Goal: Task Accomplishment & Management: Use online tool/utility

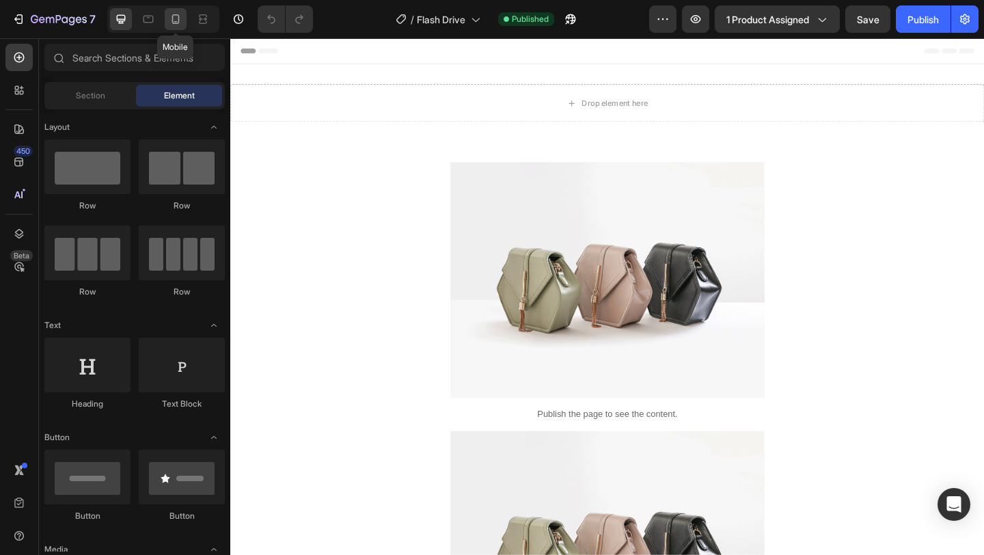
click at [180, 25] on icon at bounding box center [176, 19] width 14 height 14
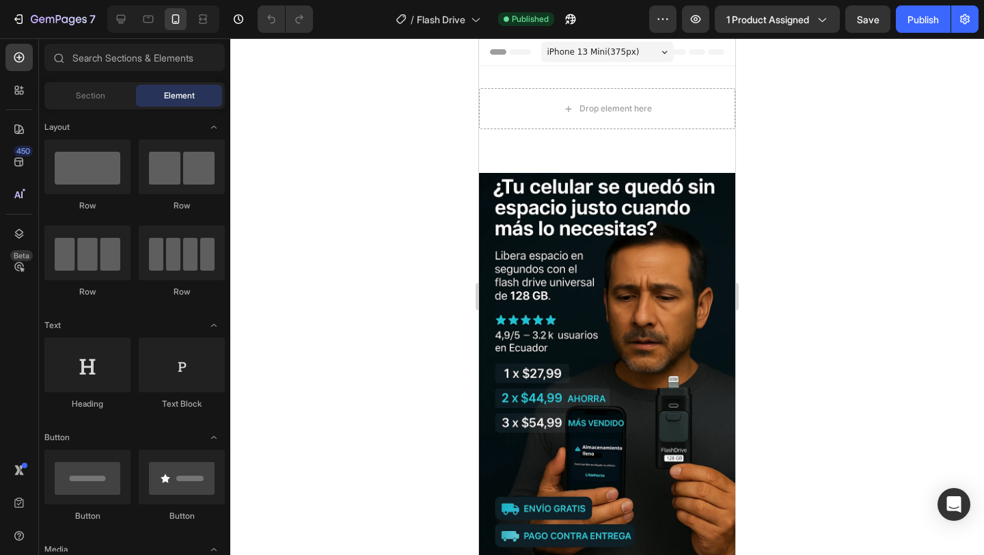
click at [526, 269] on img at bounding box center [607, 365] width 256 height 385
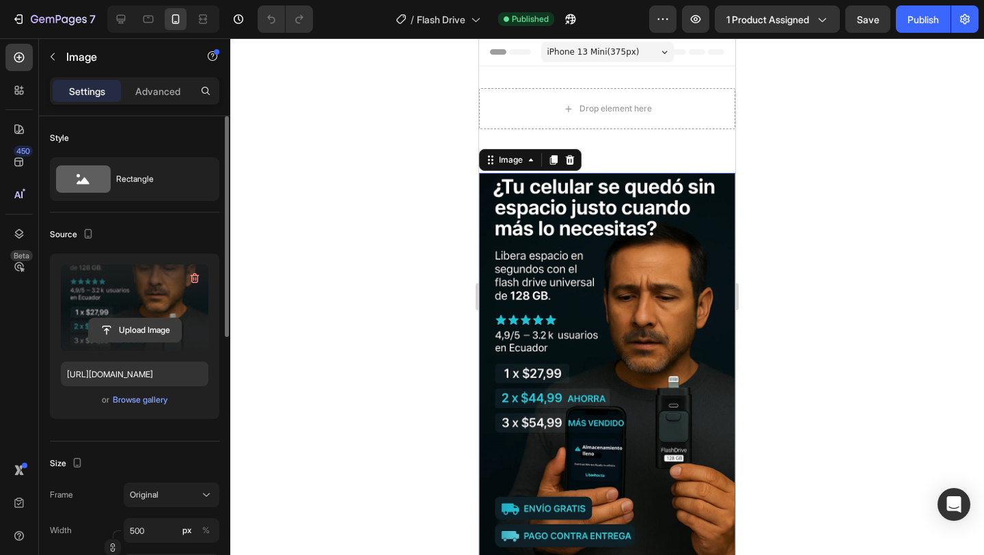
click at [146, 321] on input "file" at bounding box center [135, 330] width 92 height 23
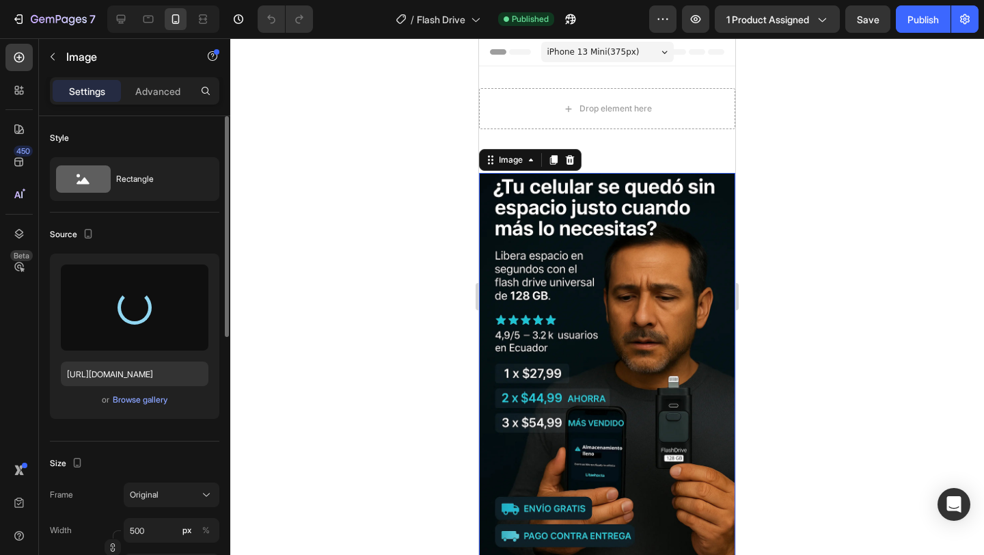
type input "https://cdn.shopify.com/s/files/1/0750/2744/8020/files/gempages_584365906084233…"
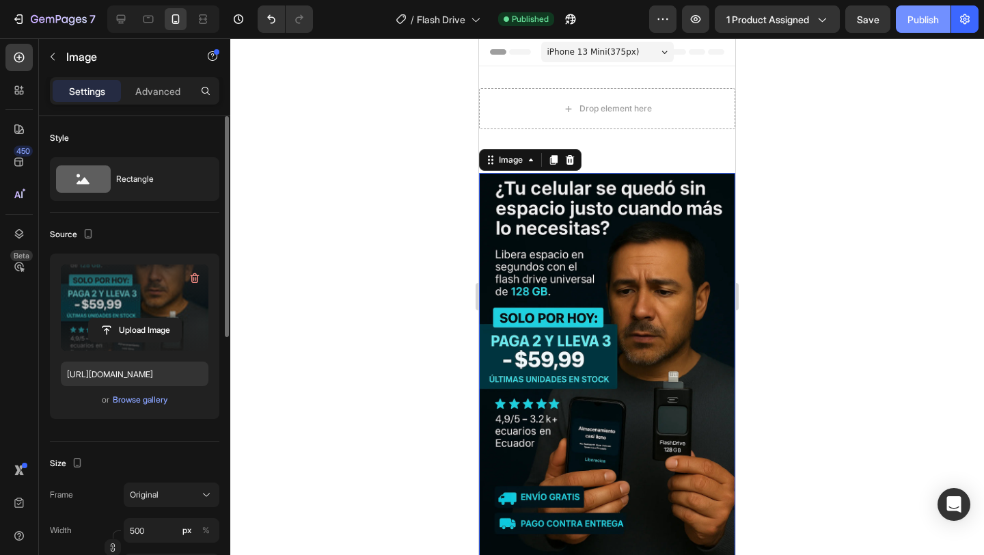
click at [925, 19] on div "Publish" at bounding box center [923, 19] width 31 height 14
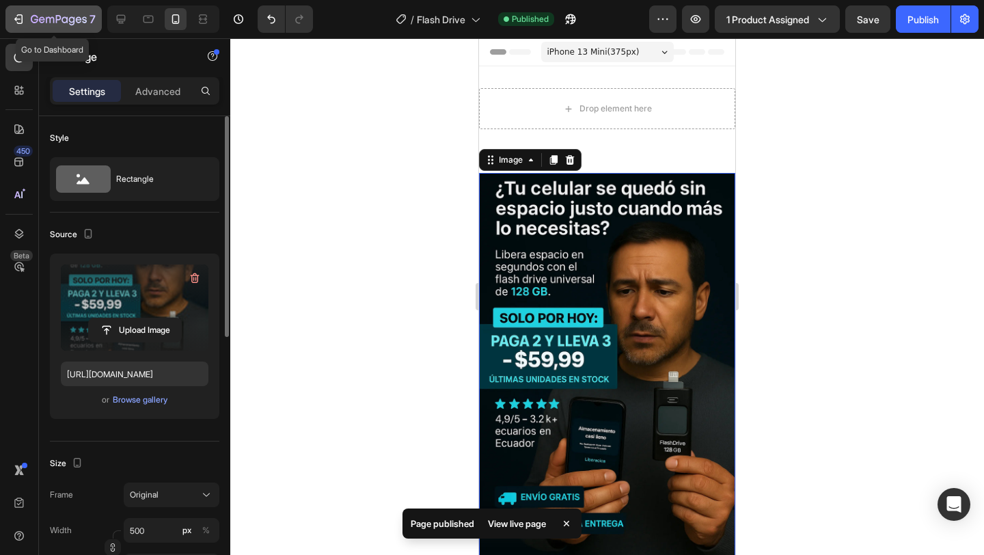
click at [15, 14] on icon "button" at bounding box center [19, 19] width 14 height 14
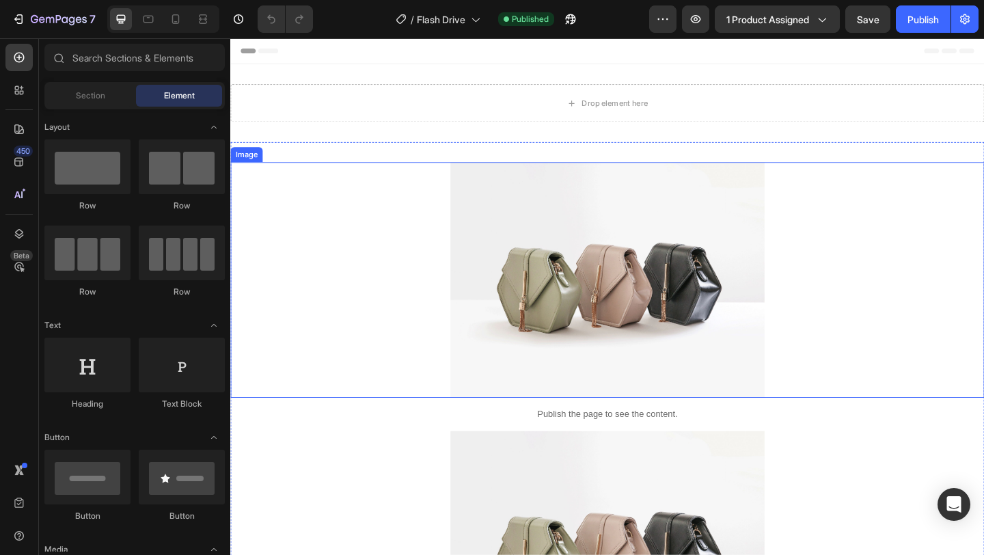
click at [641, 256] on img at bounding box center [641, 301] width 342 height 256
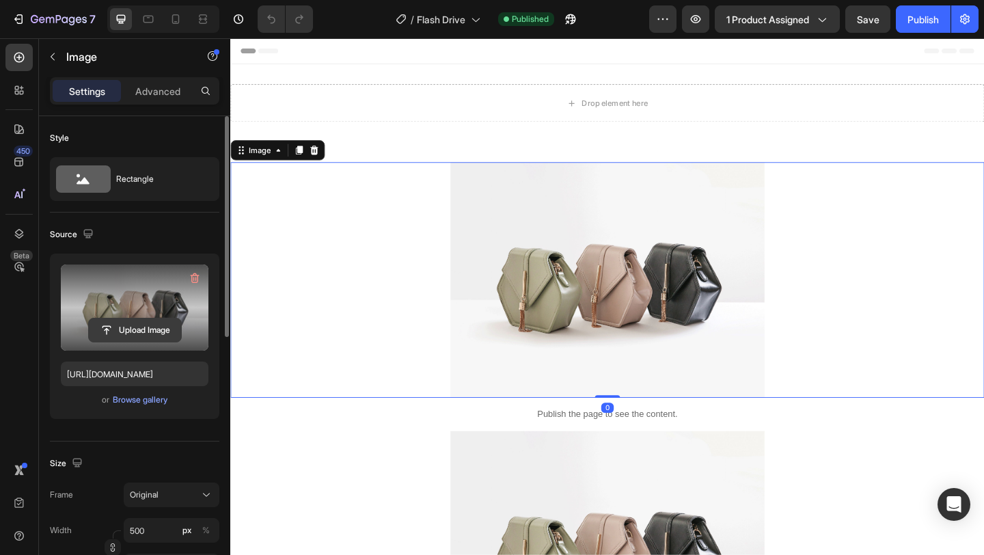
click at [136, 327] on input "file" at bounding box center [135, 330] width 92 height 23
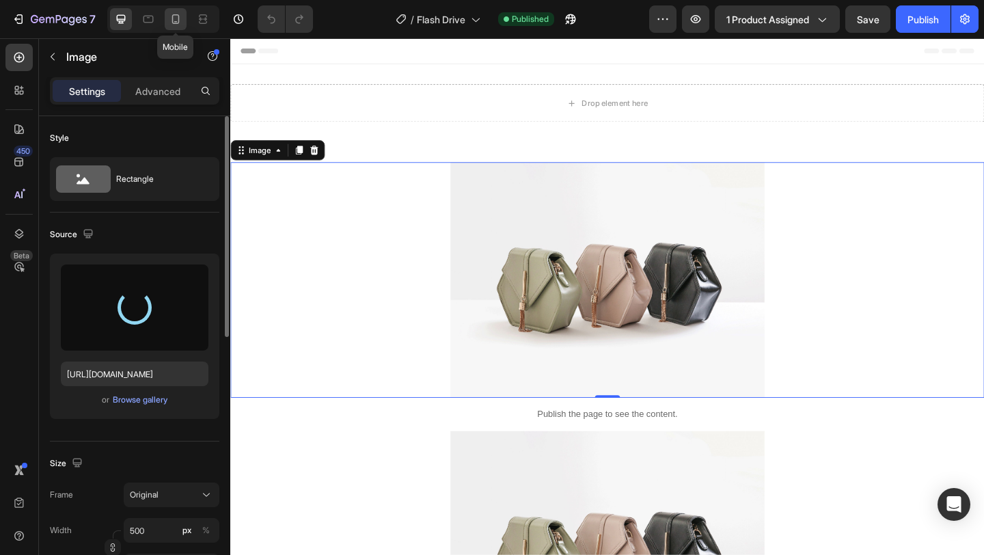
click at [182, 20] on icon at bounding box center [176, 19] width 14 height 14
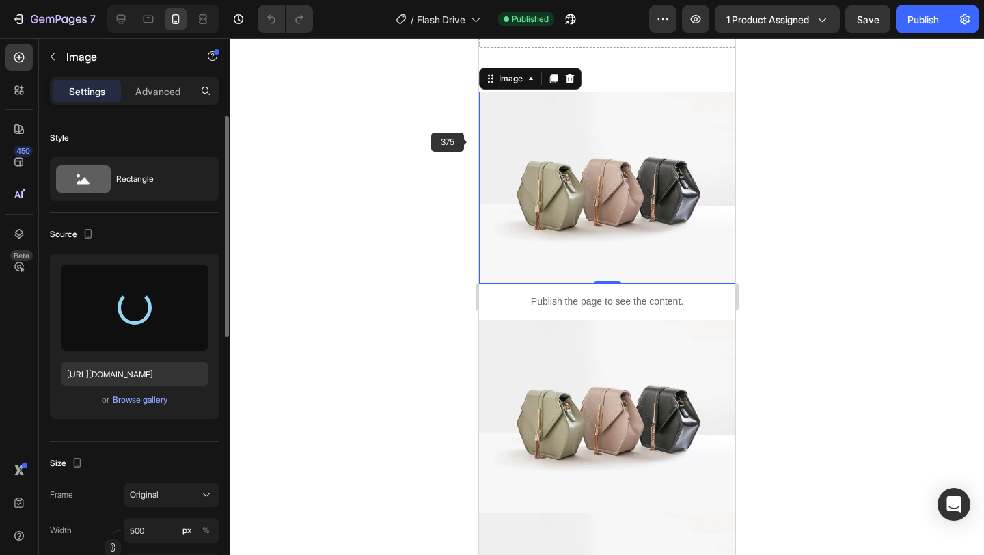
scroll to position [87, 0]
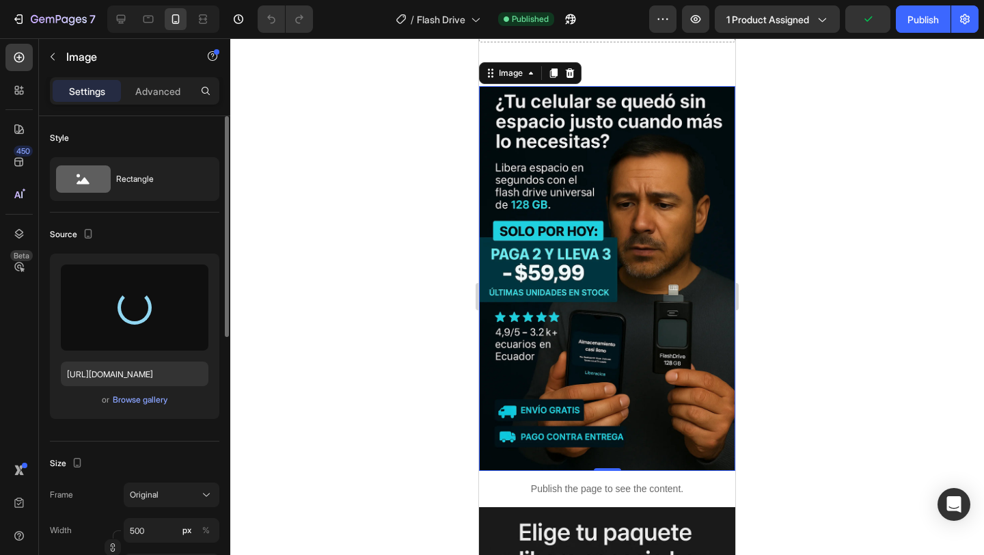
type input "https://cdn.shopify.com/s/files/1/0750/2744/8020/files/gempages_584365906084233…"
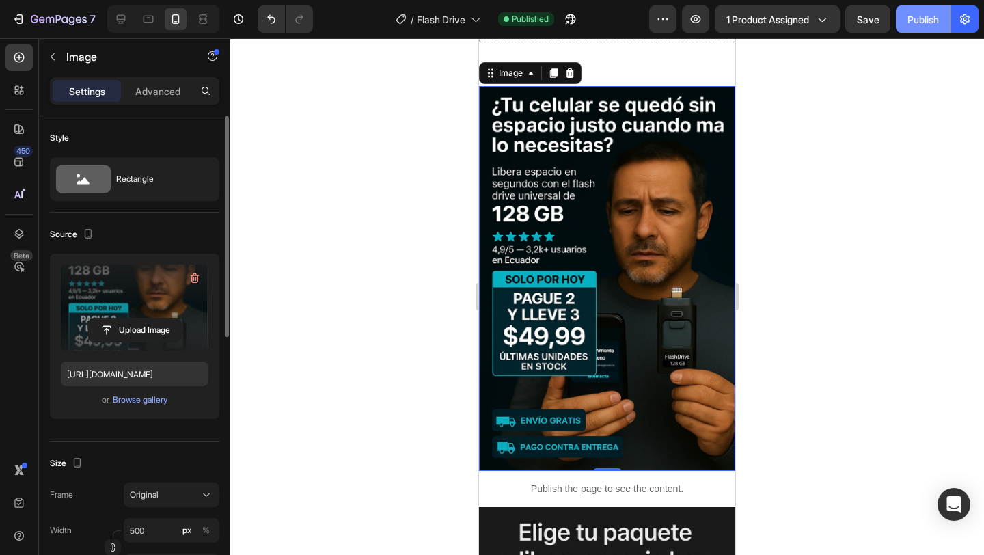
click at [918, 25] on div "Publish" at bounding box center [923, 19] width 31 height 14
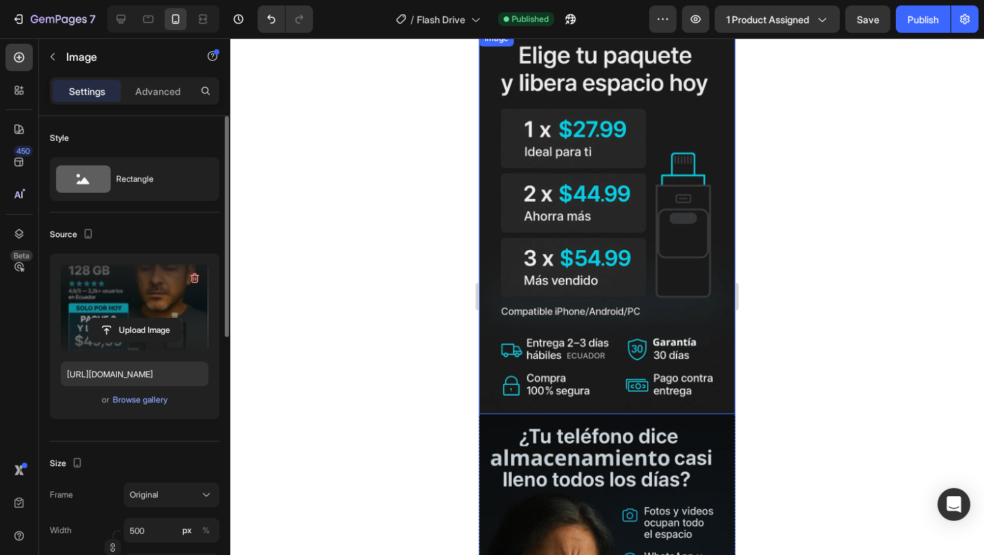
click at [664, 288] on img at bounding box center [607, 222] width 256 height 385
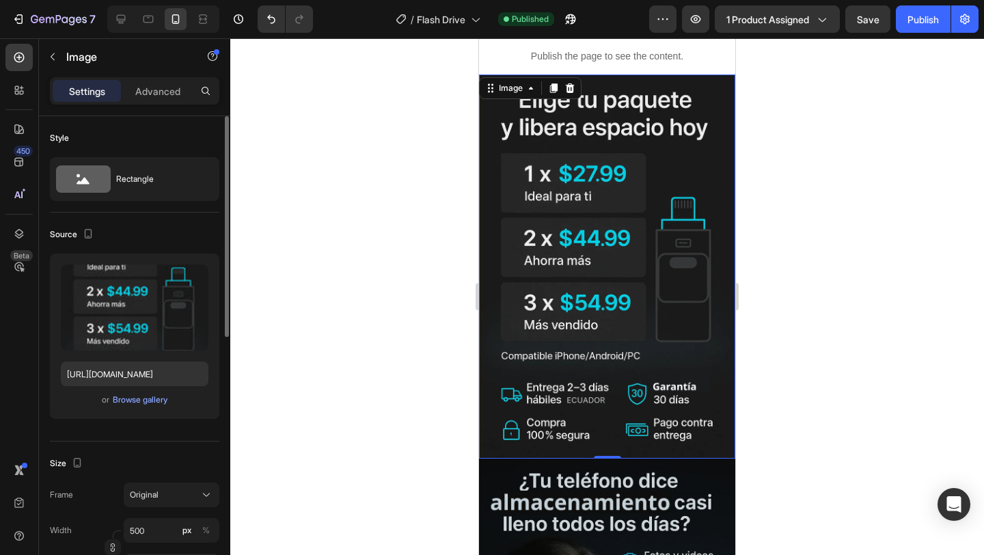
scroll to position [515, 0]
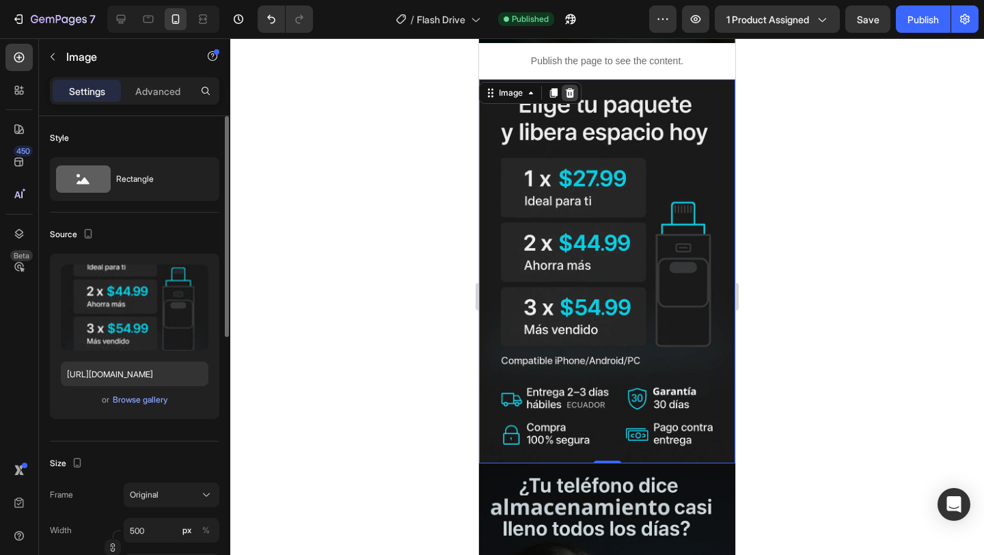
click at [576, 85] on div at bounding box center [570, 93] width 16 height 16
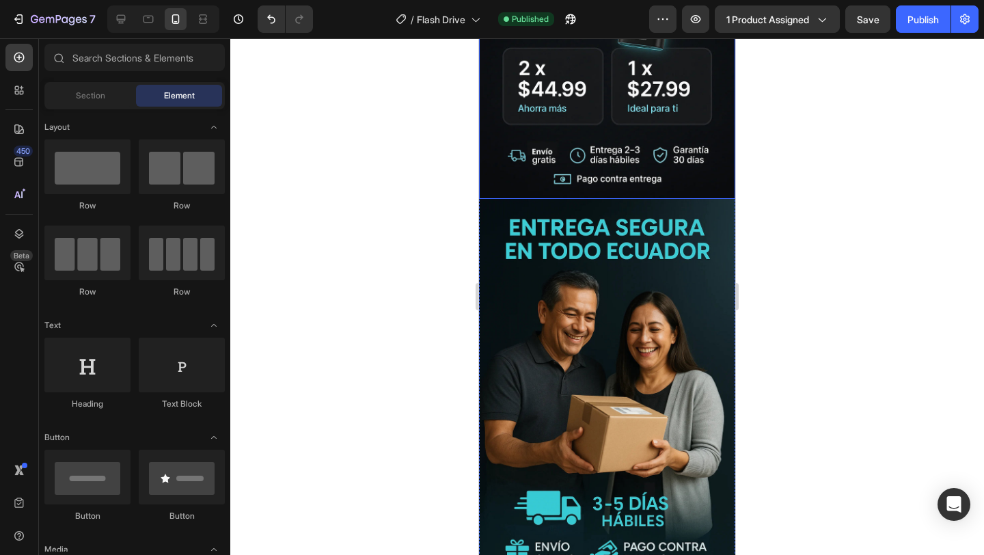
scroll to position [2991, 0]
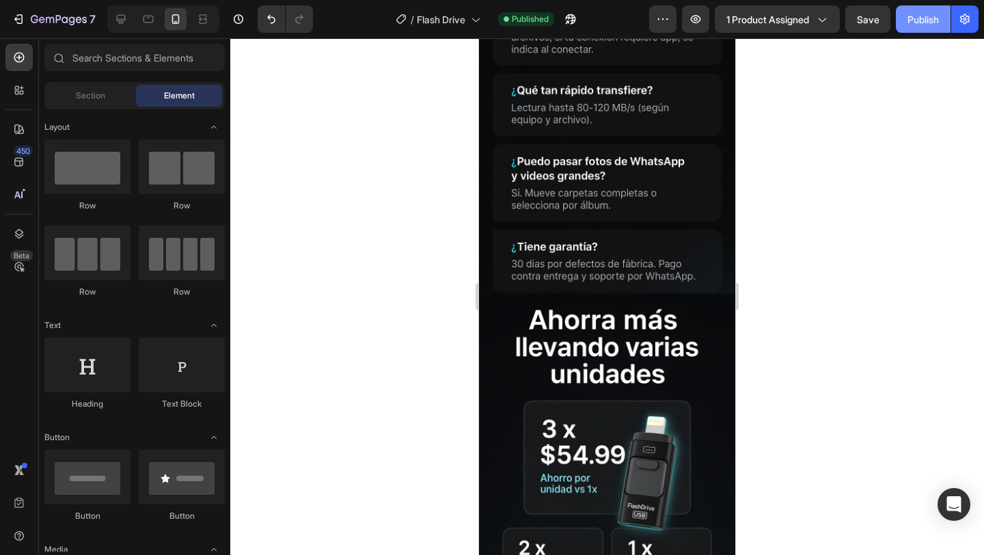
click at [939, 14] on button "Publish" at bounding box center [923, 18] width 55 height 27
click at [20, 14] on icon "button" at bounding box center [20, 19] width 6 height 10
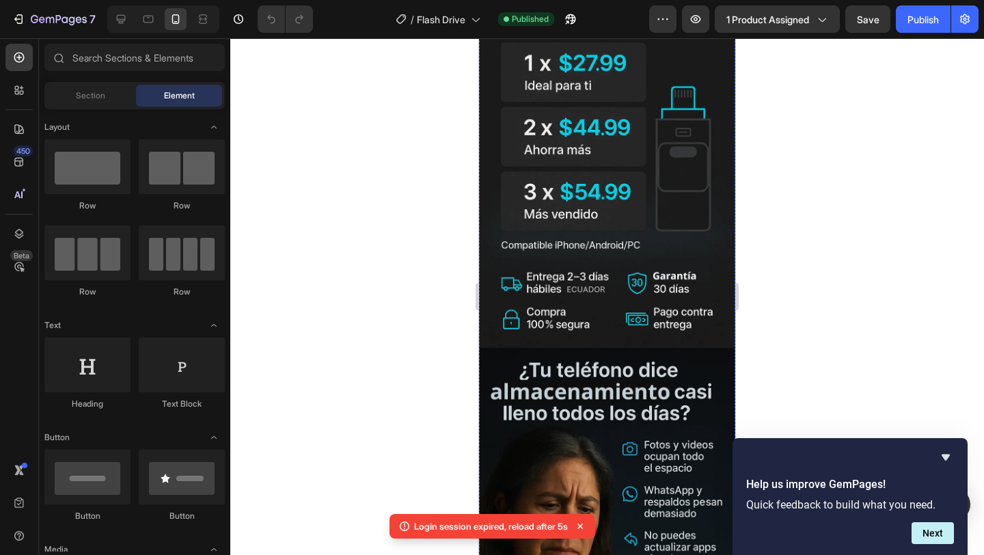
scroll to position [631, 0]
click at [587, 243] on img at bounding box center [607, 155] width 256 height 385
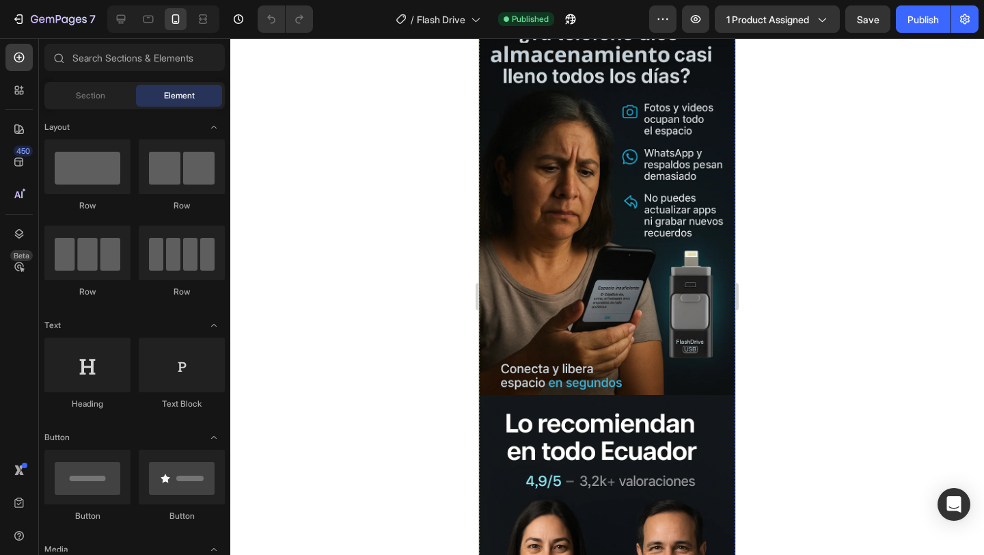
scroll to position [586, 0]
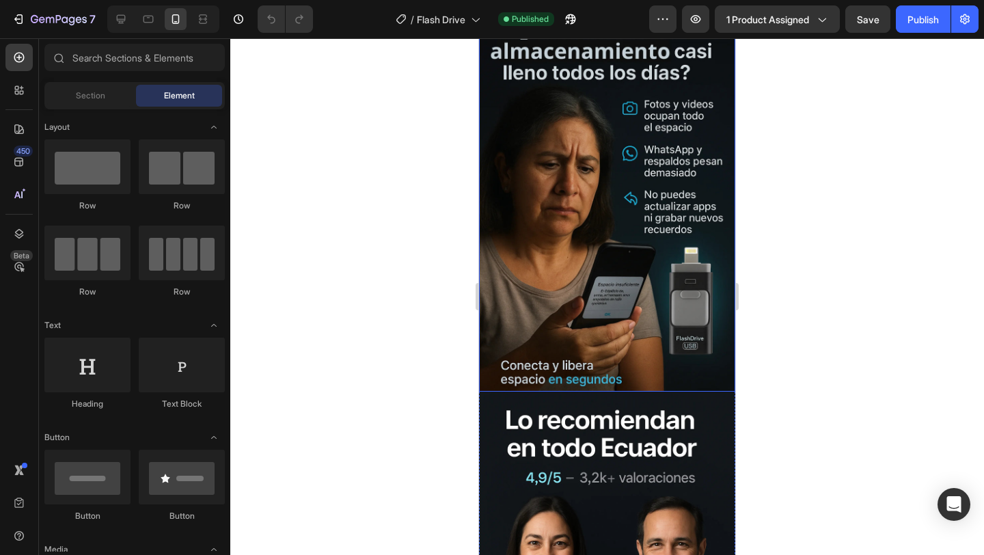
click at [584, 252] on img at bounding box center [607, 200] width 256 height 385
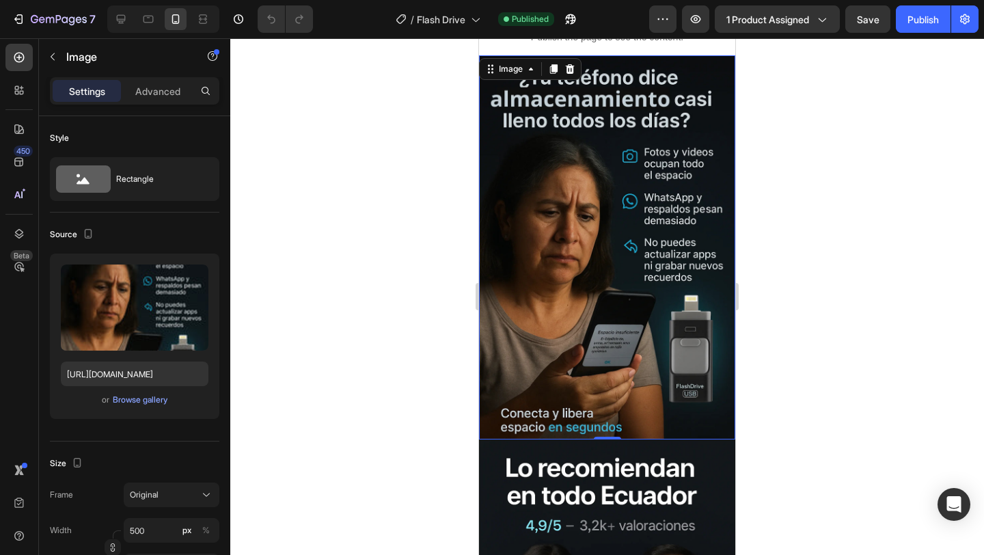
scroll to position [297, 0]
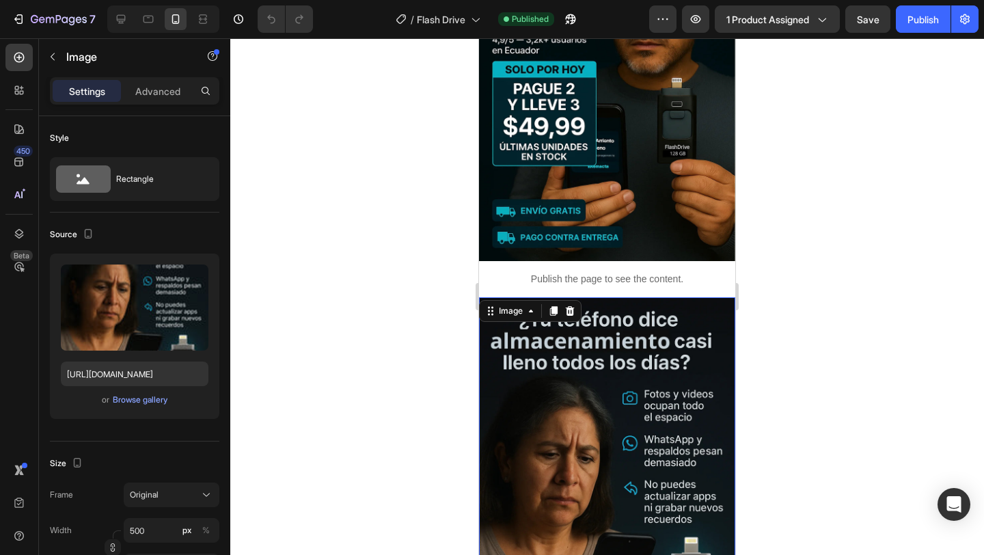
click at [662, 318] on img at bounding box center [607, 489] width 256 height 385
click at [551, 312] on icon at bounding box center [553, 311] width 11 height 11
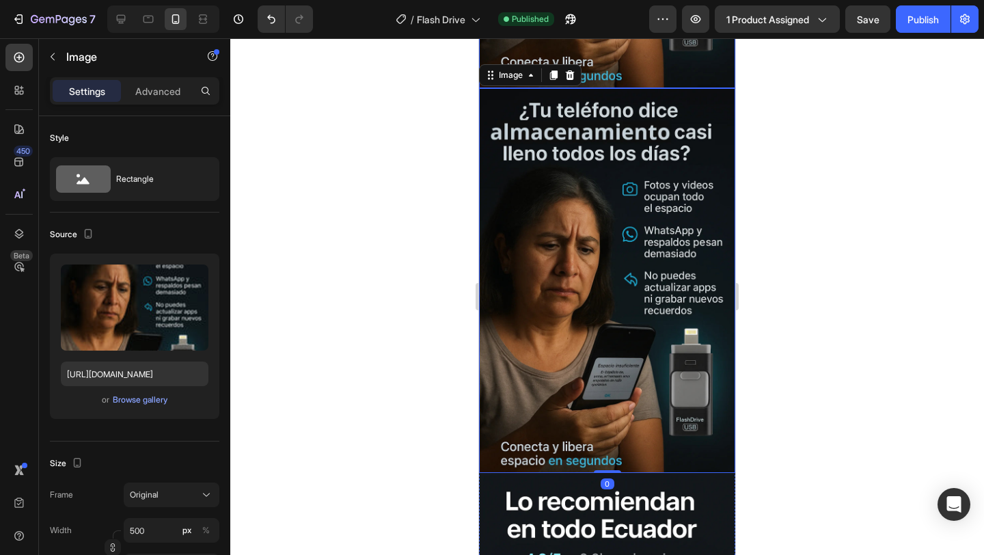
scroll to position [892, 0]
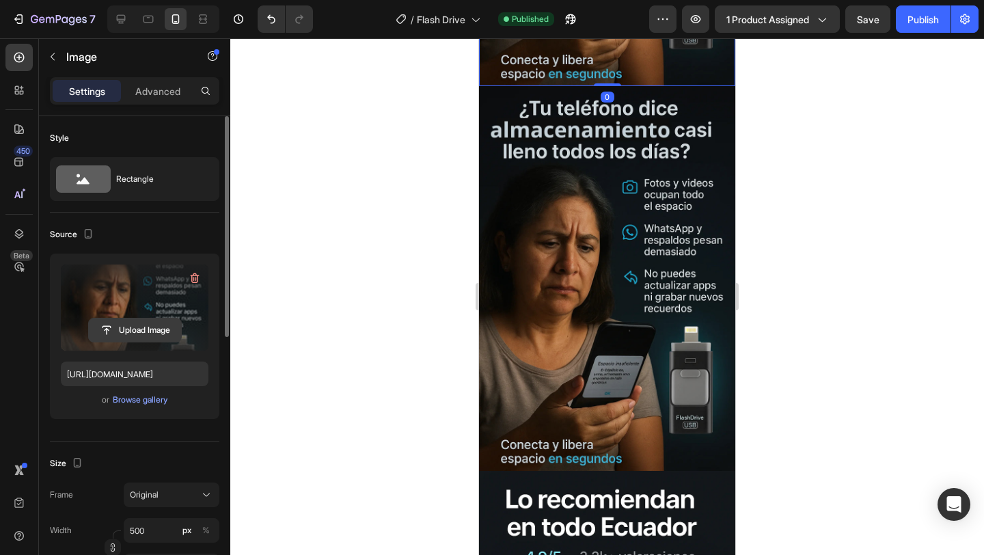
click at [123, 327] on input "file" at bounding box center [135, 330] width 92 height 23
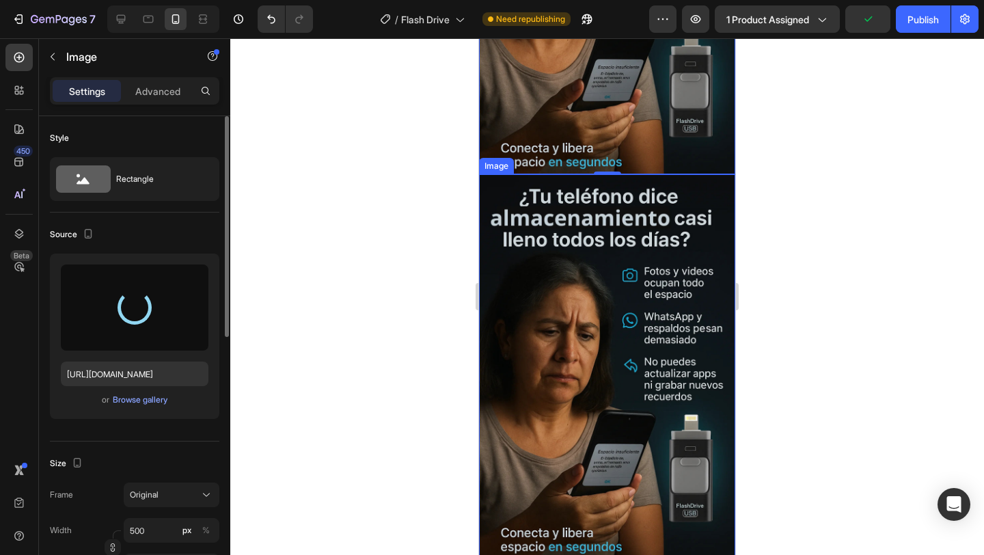
scroll to position [570, 0]
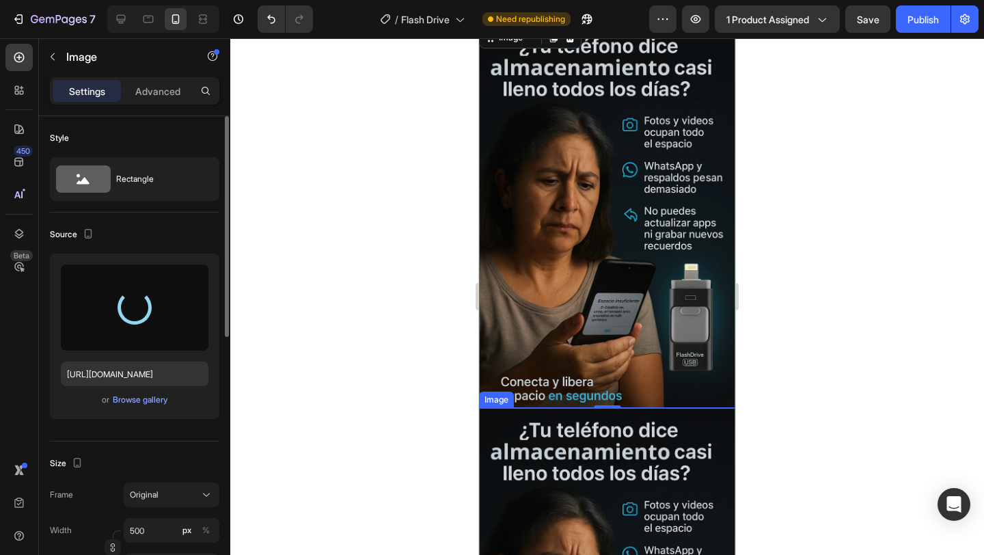
type input "https://cdn.shopify.com/s/files/1/0750/2744/8020/files/gempages_584365906084233…"
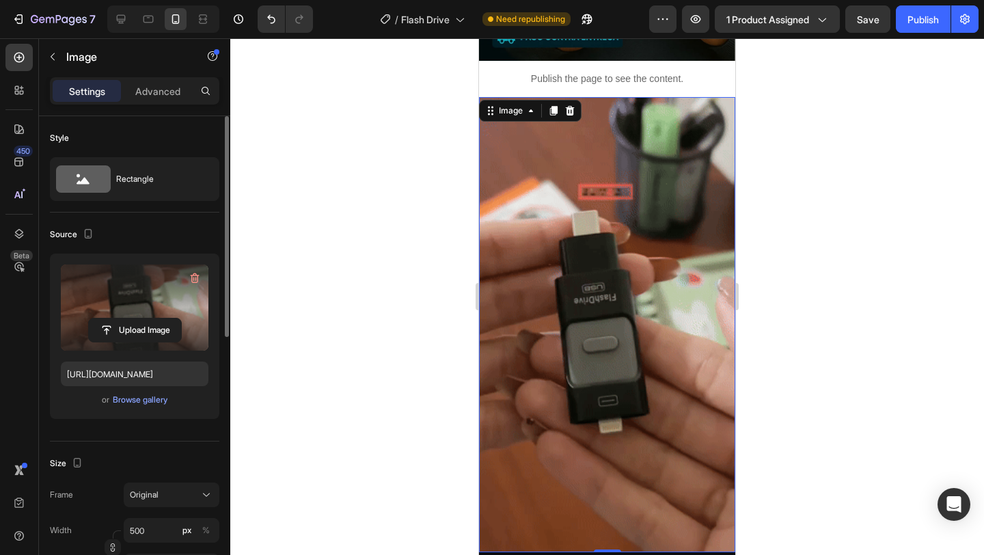
scroll to position [482, 0]
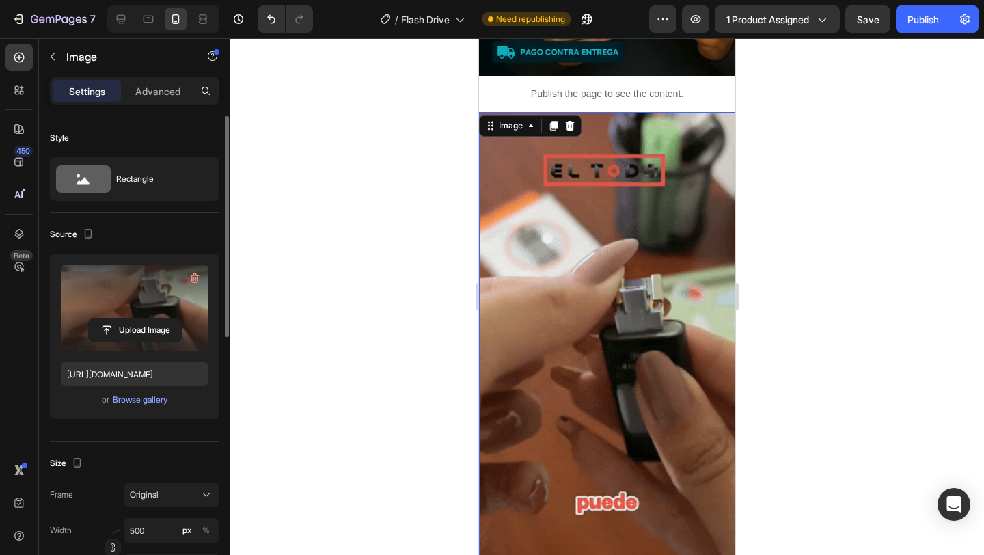
click at [786, 240] on div at bounding box center [607, 296] width 754 height 517
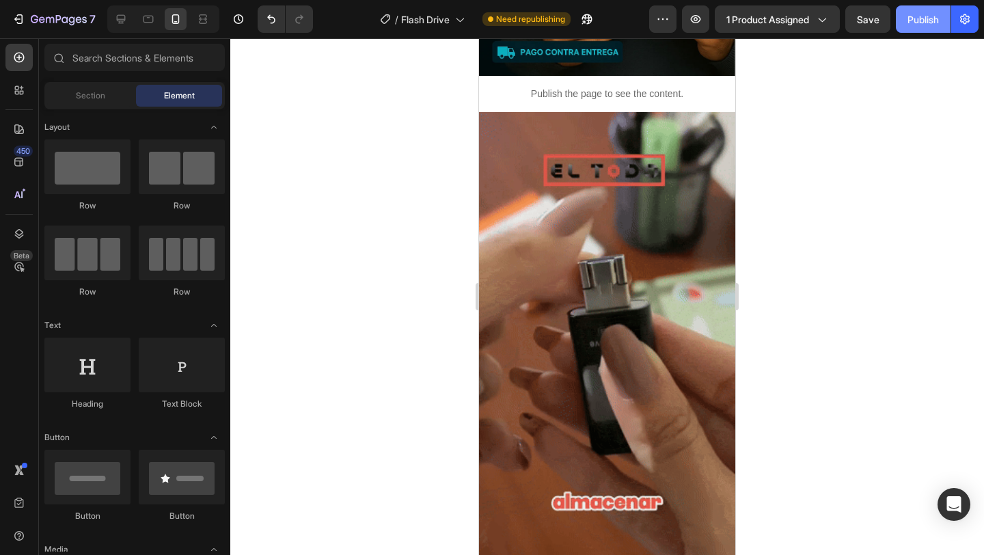
click at [919, 18] on div "Publish" at bounding box center [923, 19] width 31 height 14
